Goal: Transaction & Acquisition: Book appointment/travel/reservation

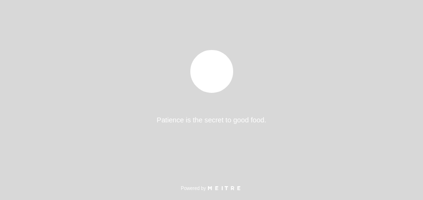
select select "es"
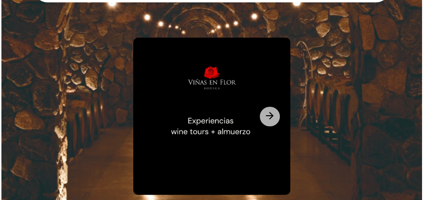
scroll to position [114, 0]
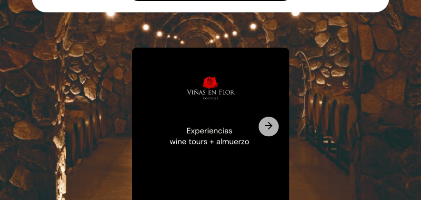
click at [273, 121] on icon "arrow_forward" at bounding box center [268, 125] width 11 height 11
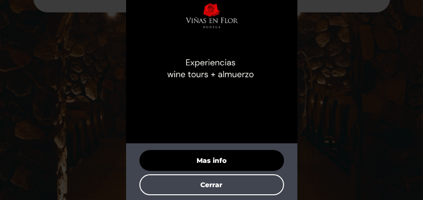
scroll to position [50, 0]
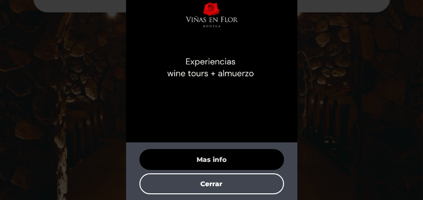
click at [220, 155] on button "Mas info" at bounding box center [211, 159] width 145 height 21
click at [236, 161] on button "Mas info" at bounding box center [211, 159] width 145 height 21
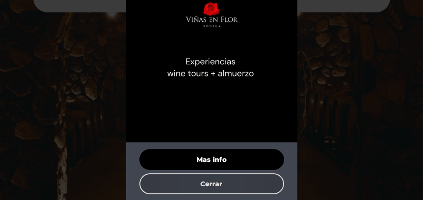
click at [220, 184] on button "Cerrar" at bounding box center [211, 183] width 145 height 21
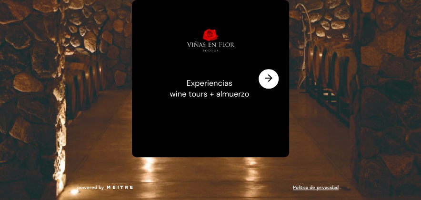
scroll to position [0, 0]
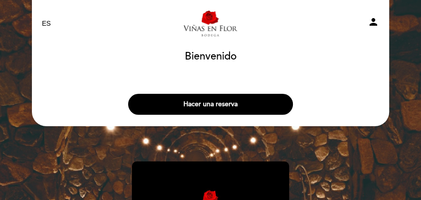
click at [236, 109] on button "Hacer una reserva" at bounding box center [210, 104] width 165 height 21
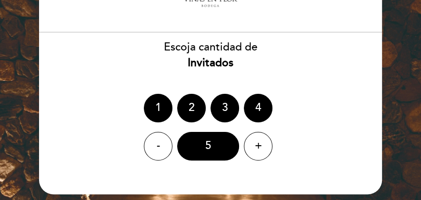
scroll to position [48, 0]
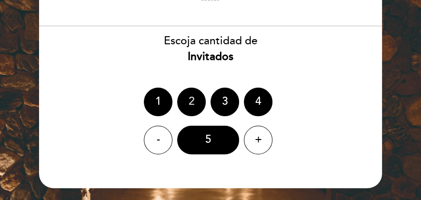
click at [195, 105] on div "2" at bounding box center [191, 102] width 29 height 29
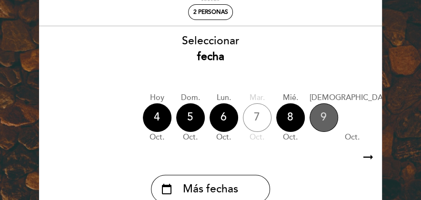
click at [323, 119] on div "9" at bounding box center [323, 117] width 29 height 29
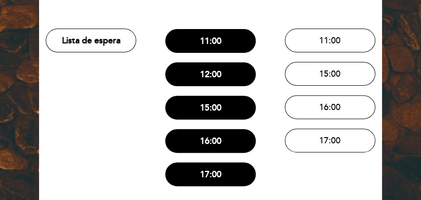
scroll to position [95, 0]
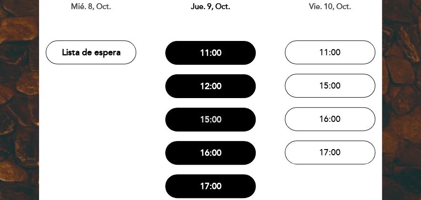
click at [238, 112] on button "15:00" at bounding box center [210, 120] width 90 height 24
